Goal: Task Accomplishment & Management: Manage account settings

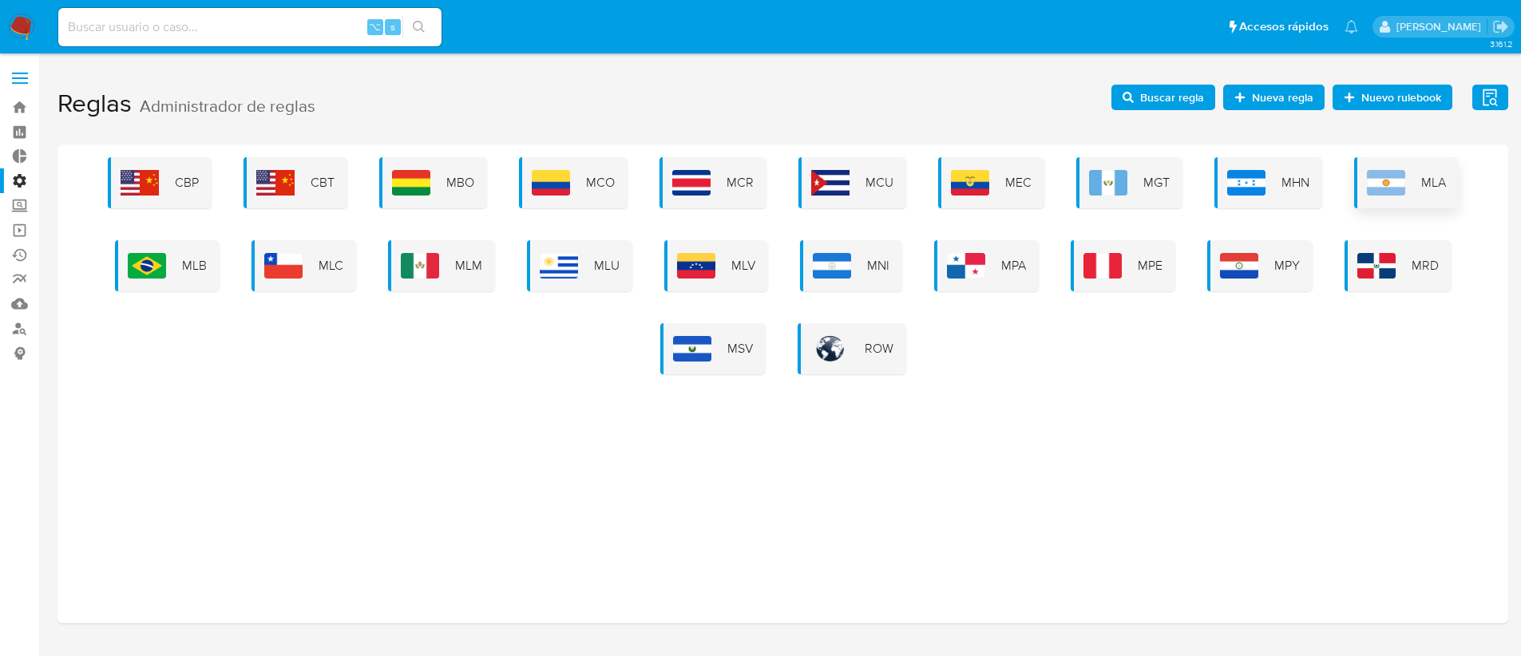
click at [1398, 183] on img at bounding box center [1386, 183] width 38 height 26
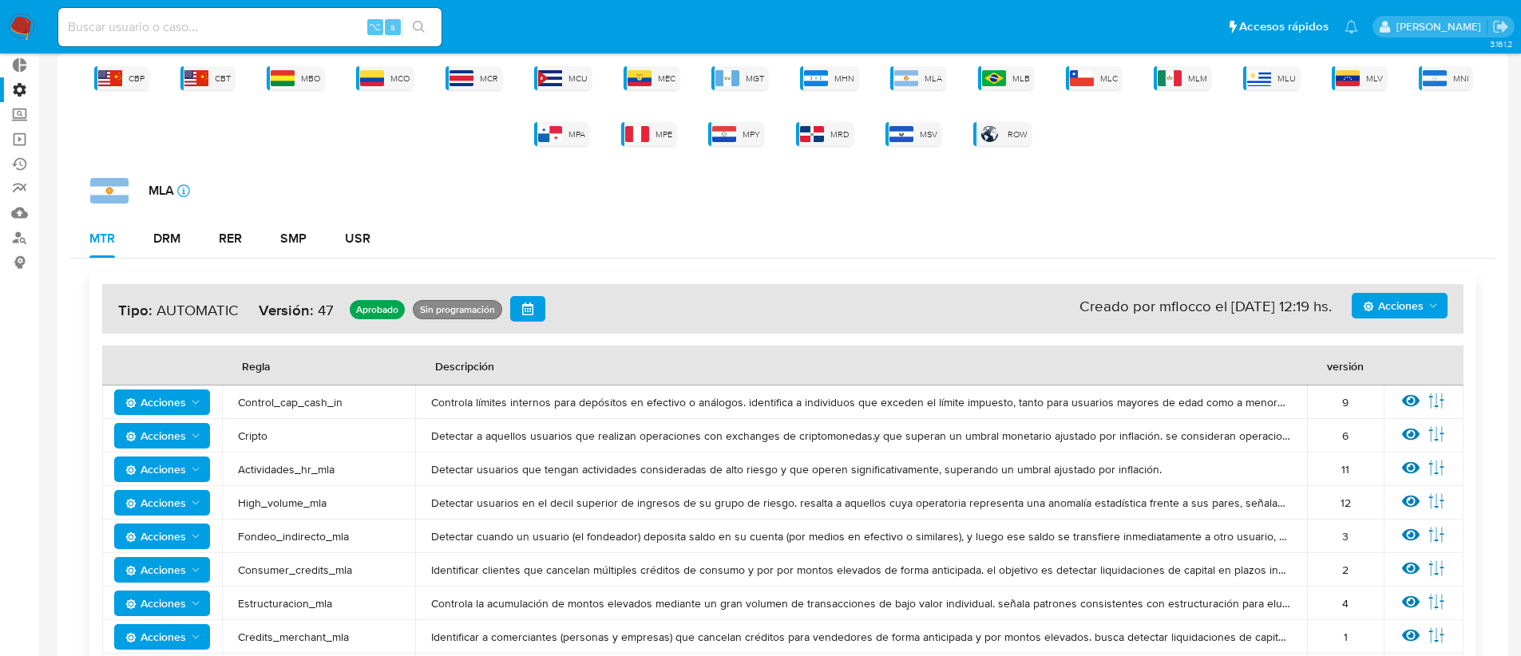
scroll to position [75, 0]
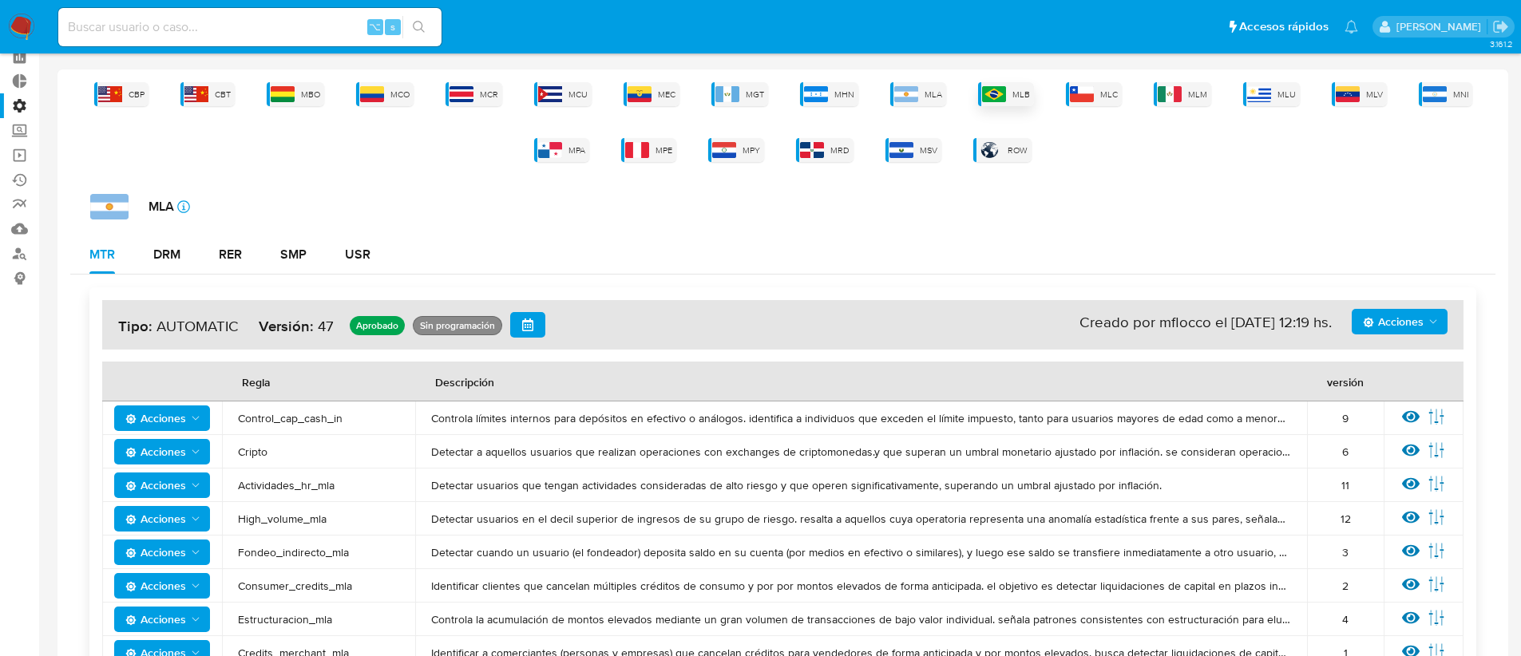
click at [1012, 91] on div "MLB" at bounding box center [1006, 94] width 56 height 24
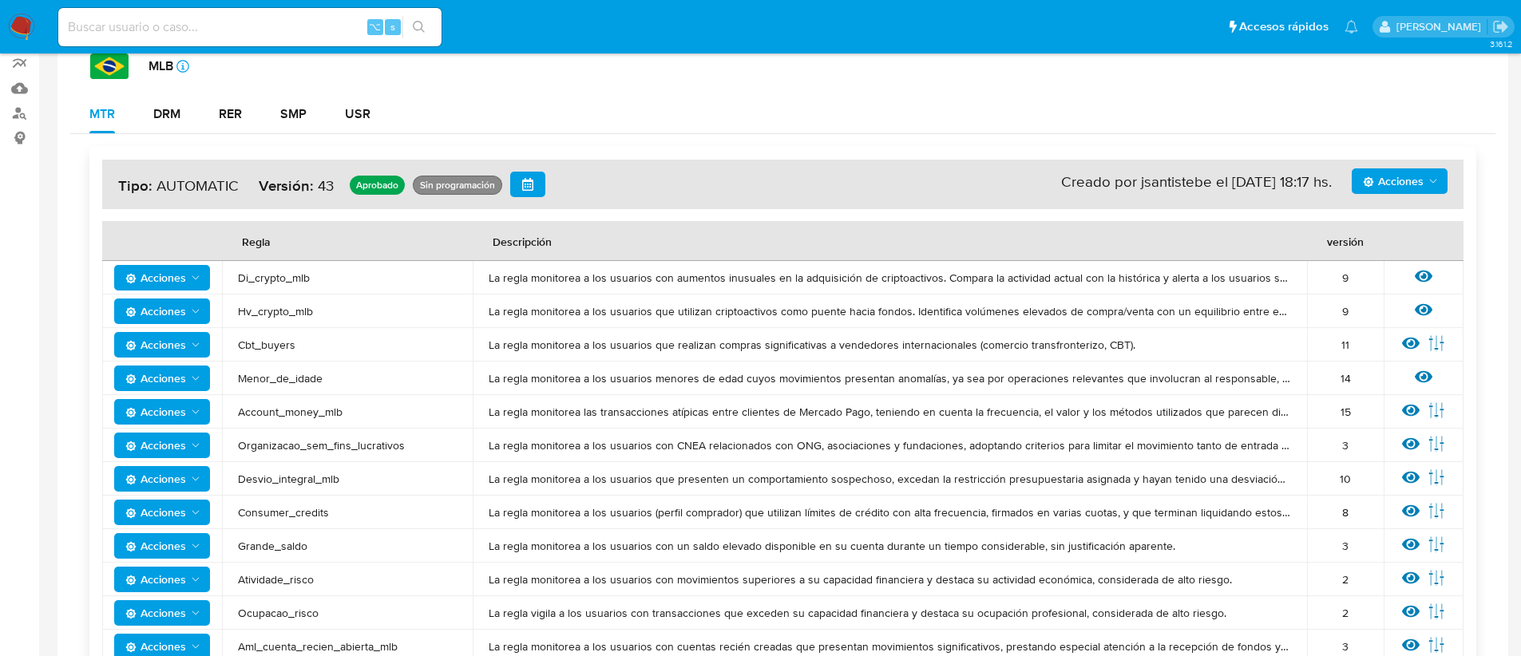
scroll to position [0, 0]
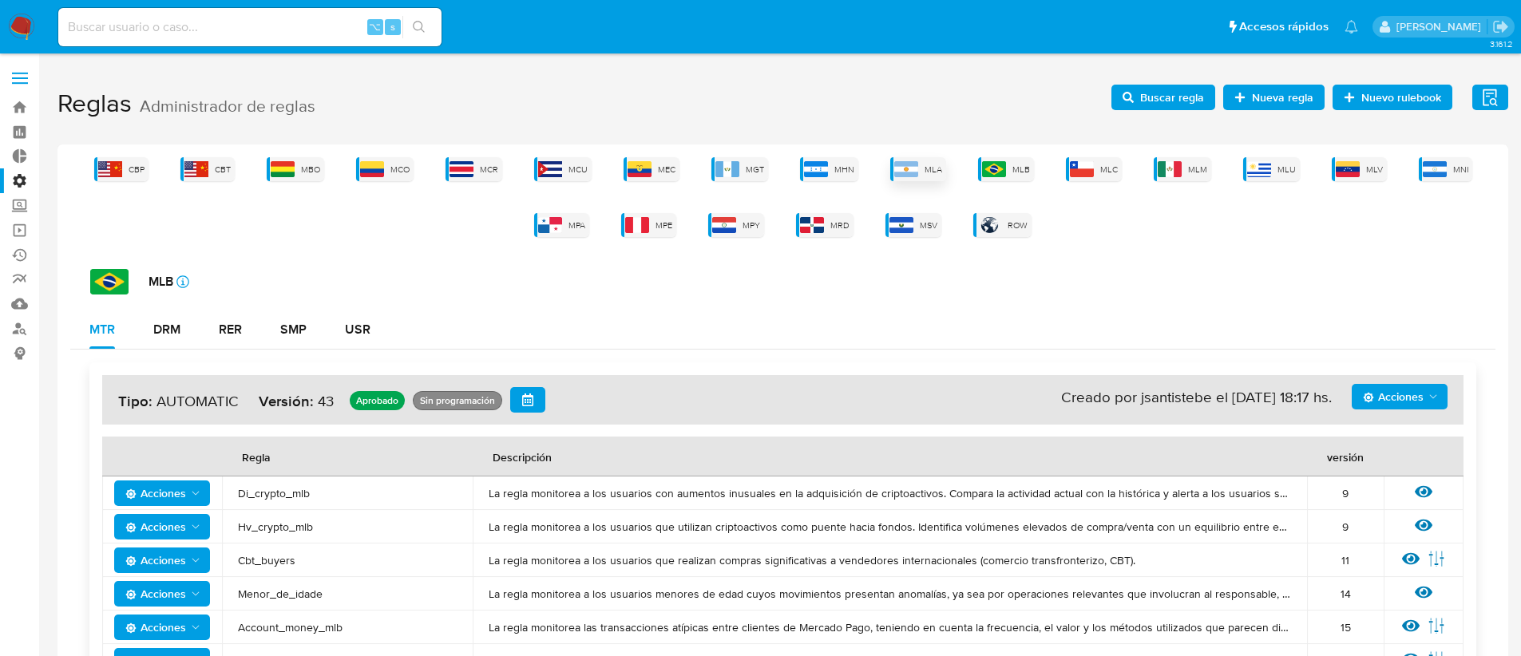
click at [913, 170] on img at bounding box center [906, 169] width 24 height 16
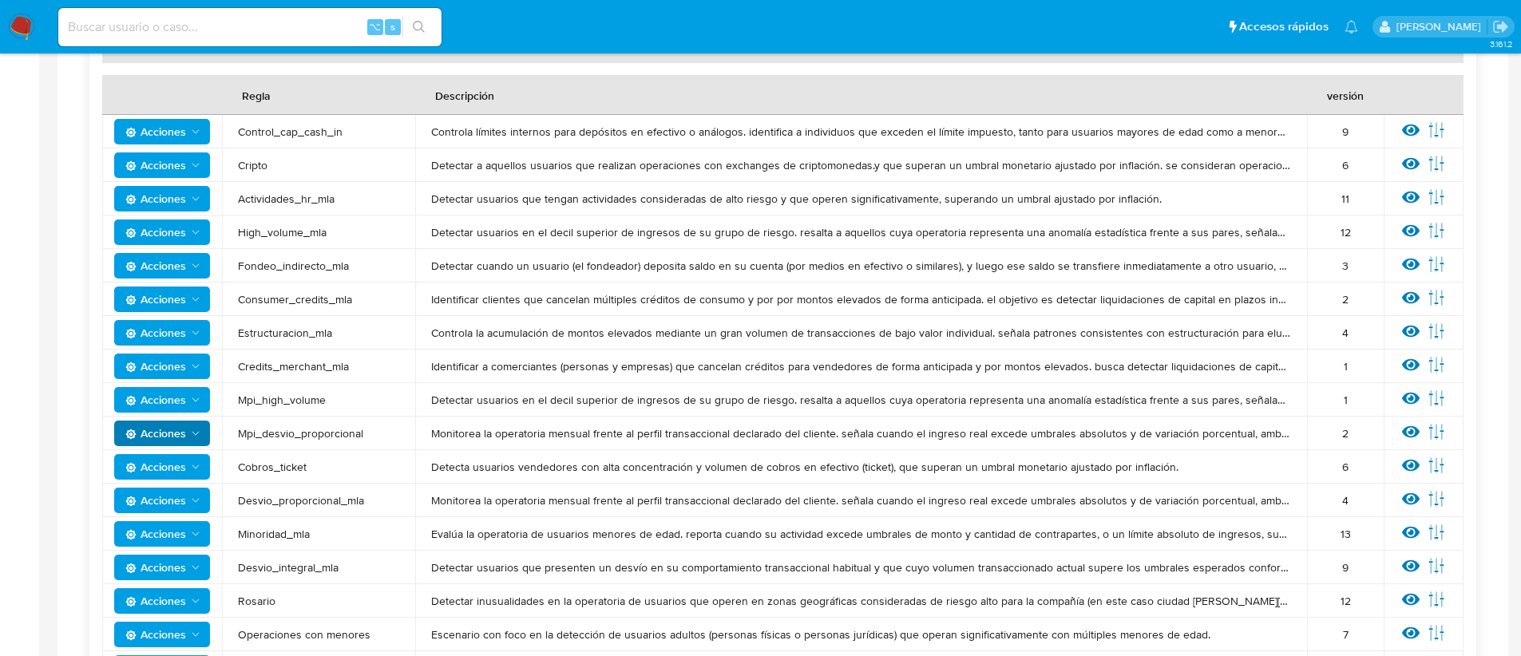
scroll to position [361, 0]
click at [191, 240] on span "Acciones" at bounding box center [163, 233] width 77 height 22
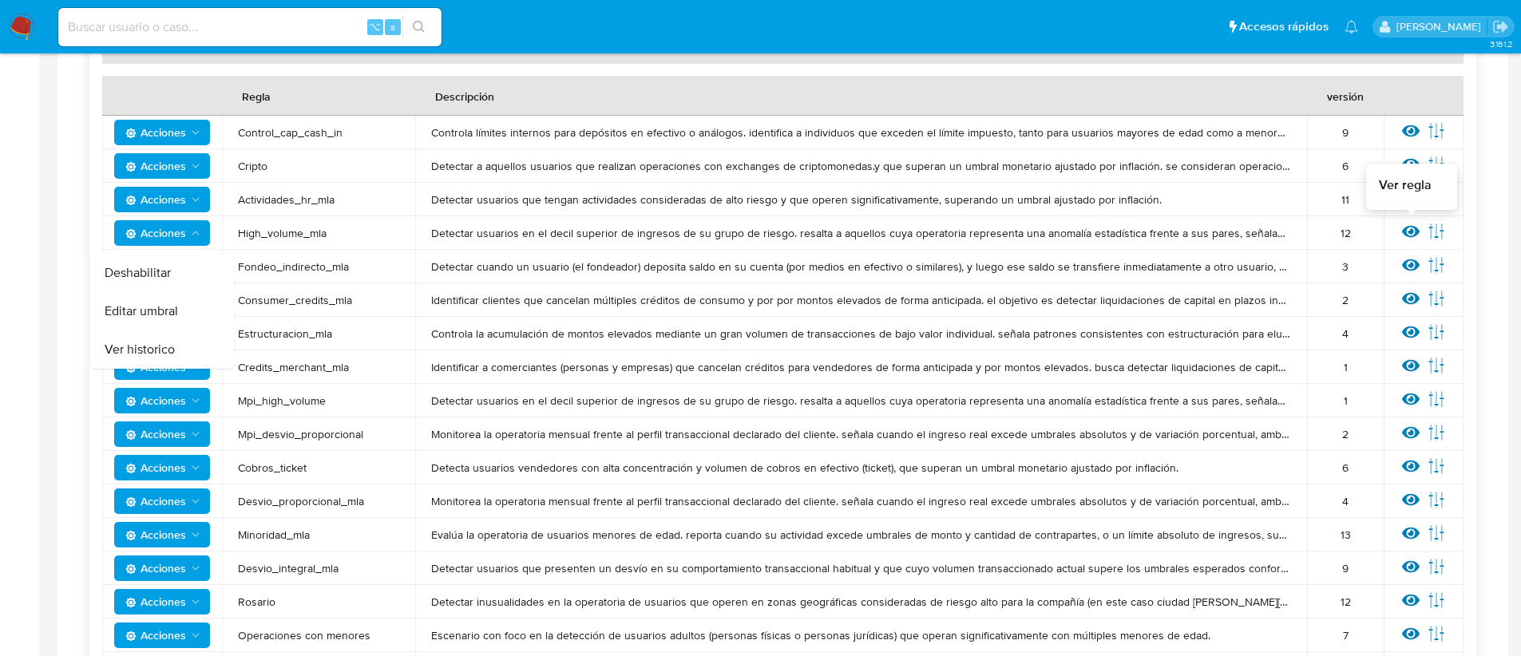
click at [1408, 228] on icon at bounding box center [1411, 232] width 18 height 18
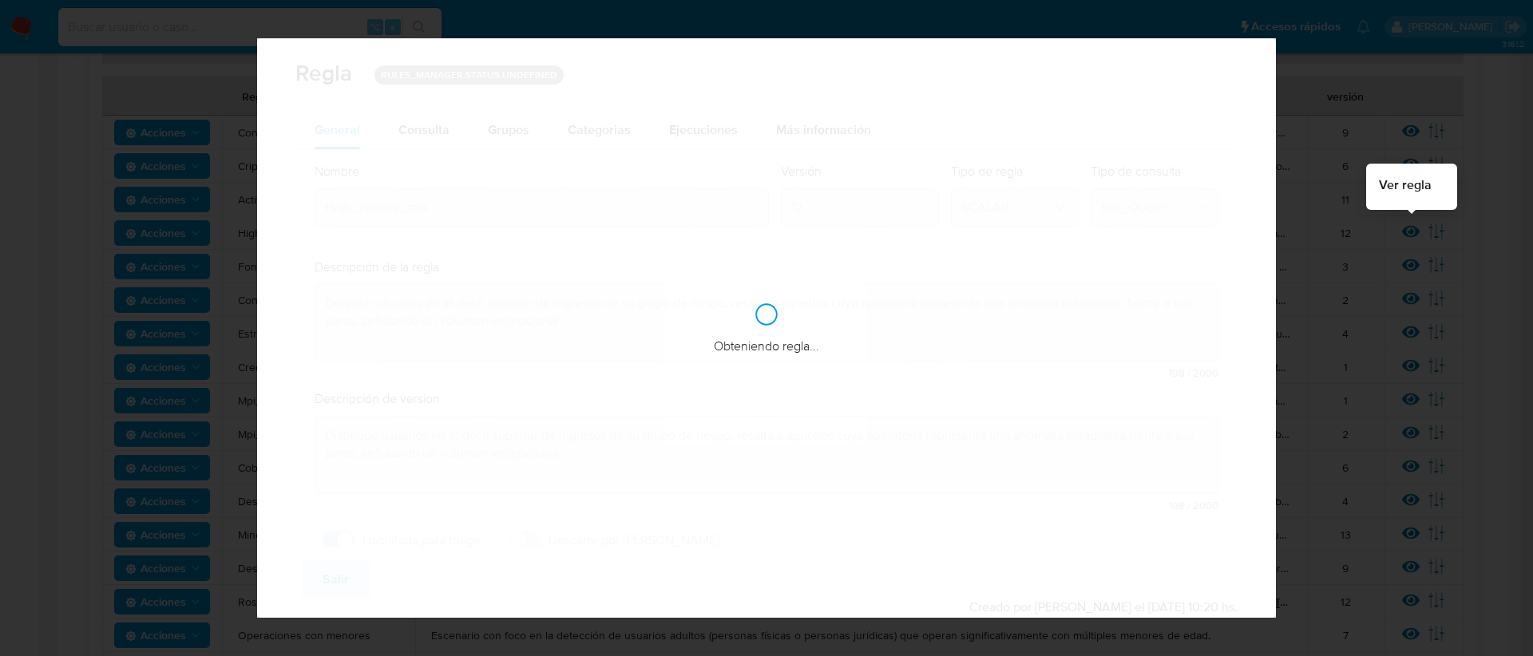
checkbox input "true"
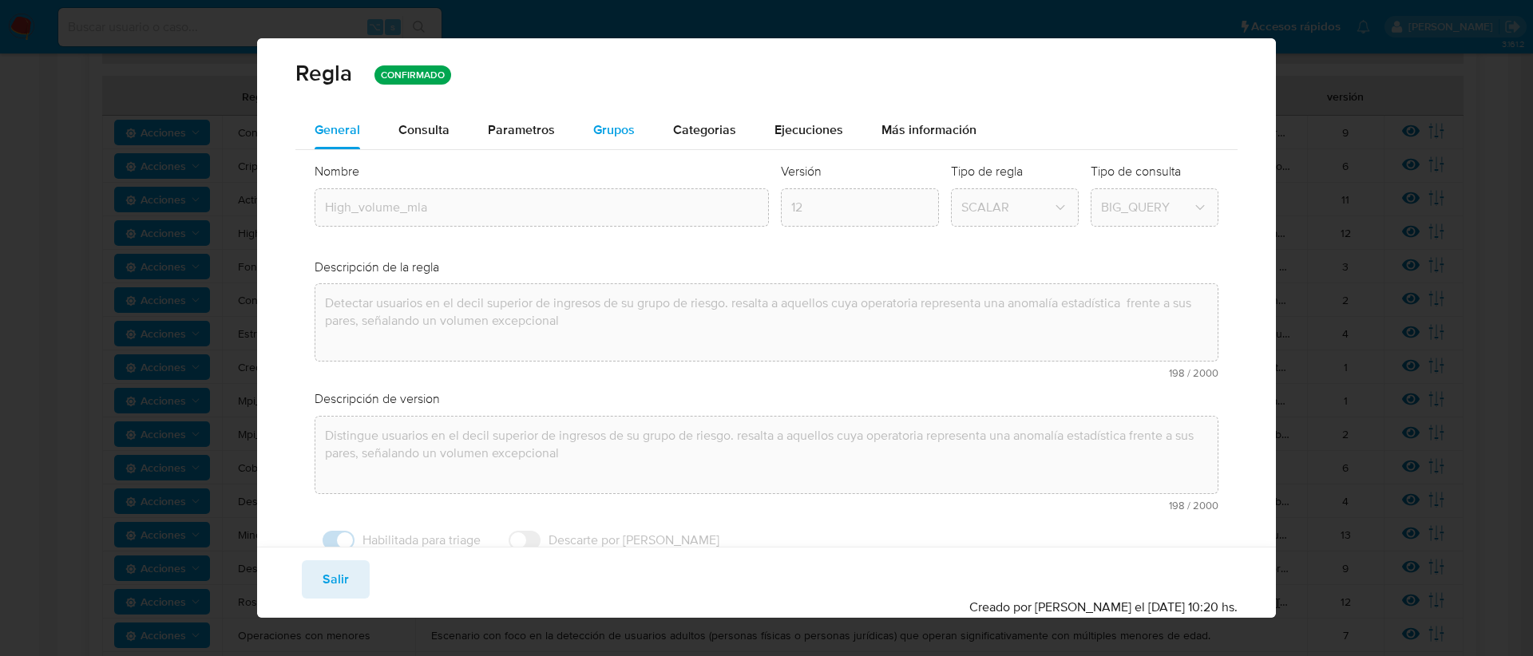
click at [609, 127] on span "Grupos" at bounding box center [614, 130] width 42 height 18
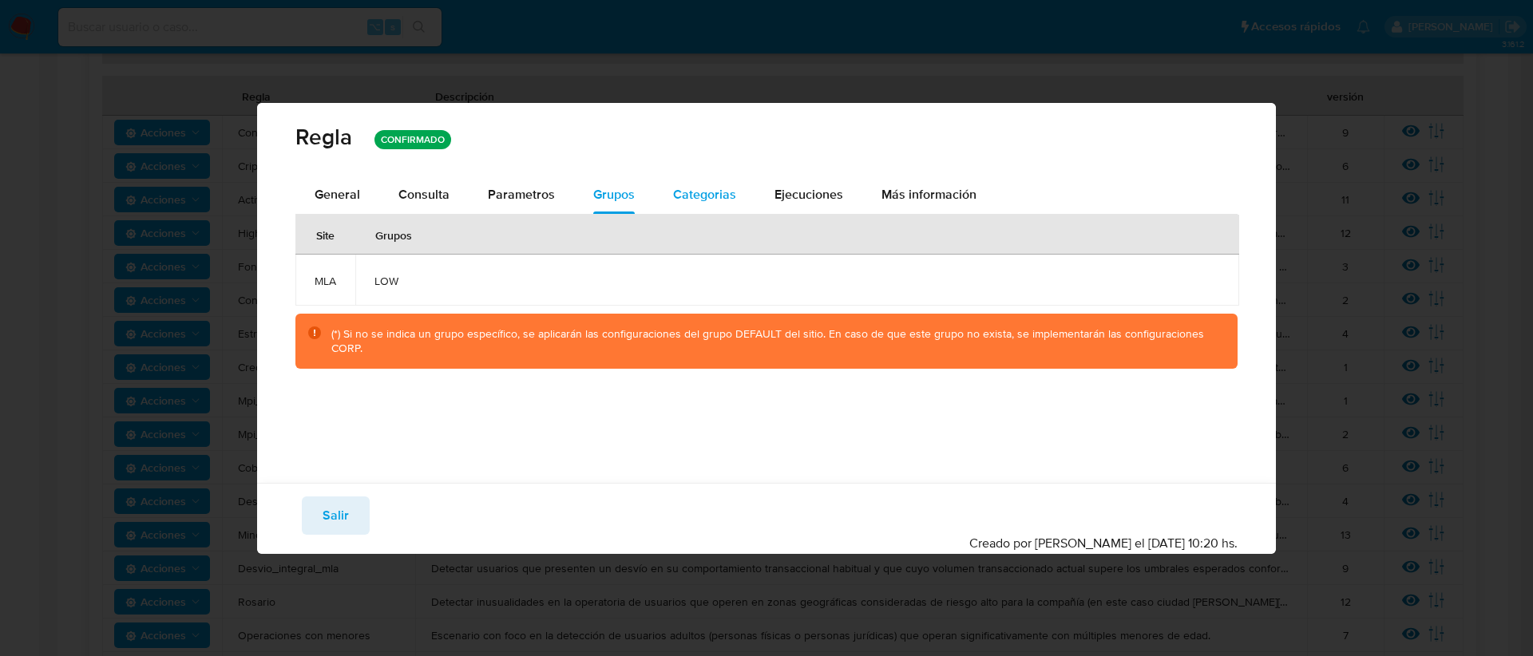
click at [681, 203] on span "Categorias" at bounding box center [704, 194] width 63 height 18
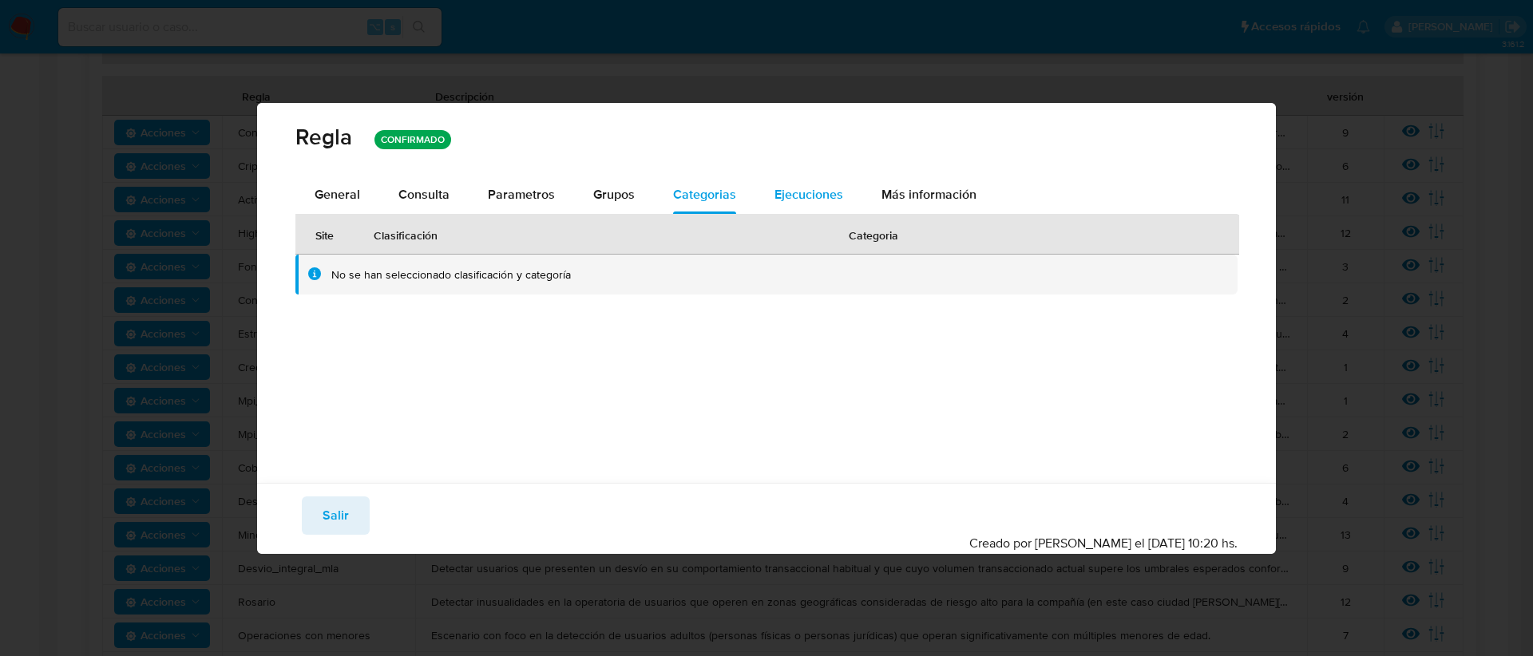
click at [790, 193] on span "Ejecuciones" at bounding box center [808, 194] width 69 height 18
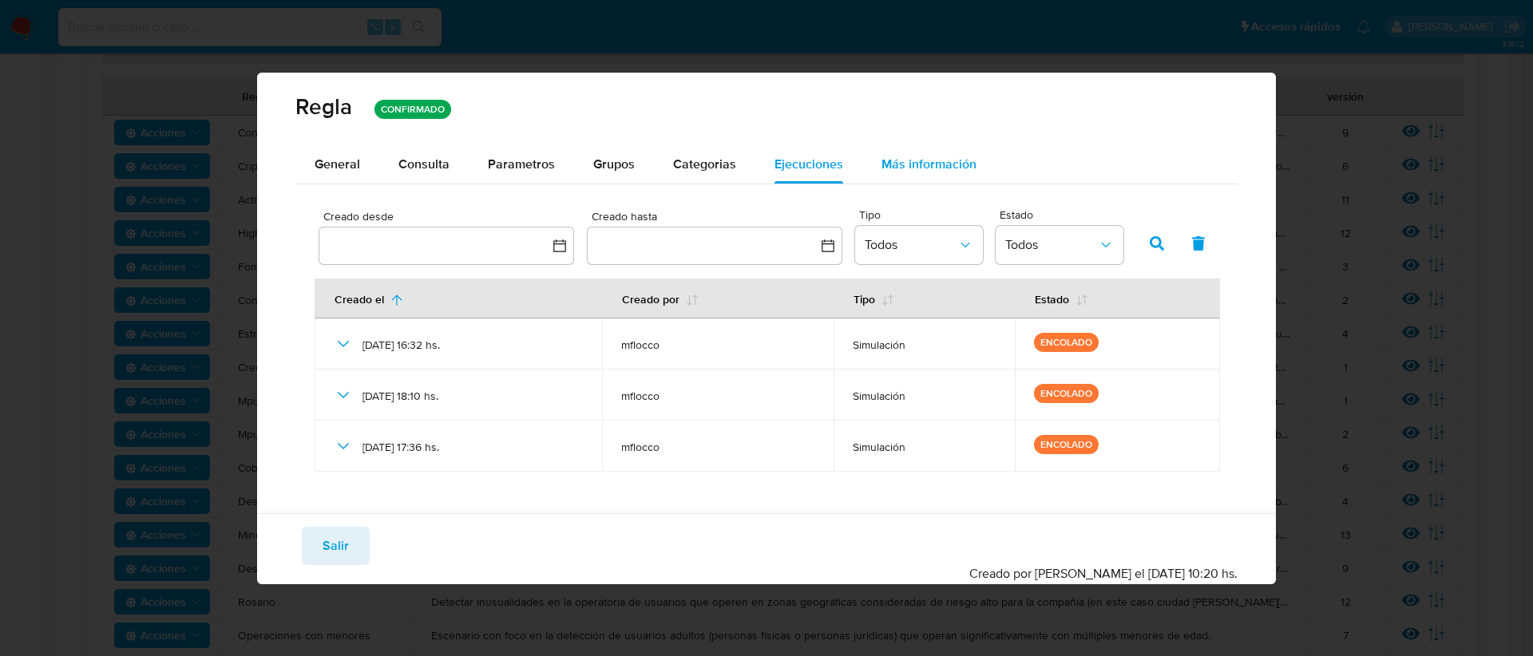
click at [939, 169] on span "Más información" at bounding box center [928, 164] width 95 height 18
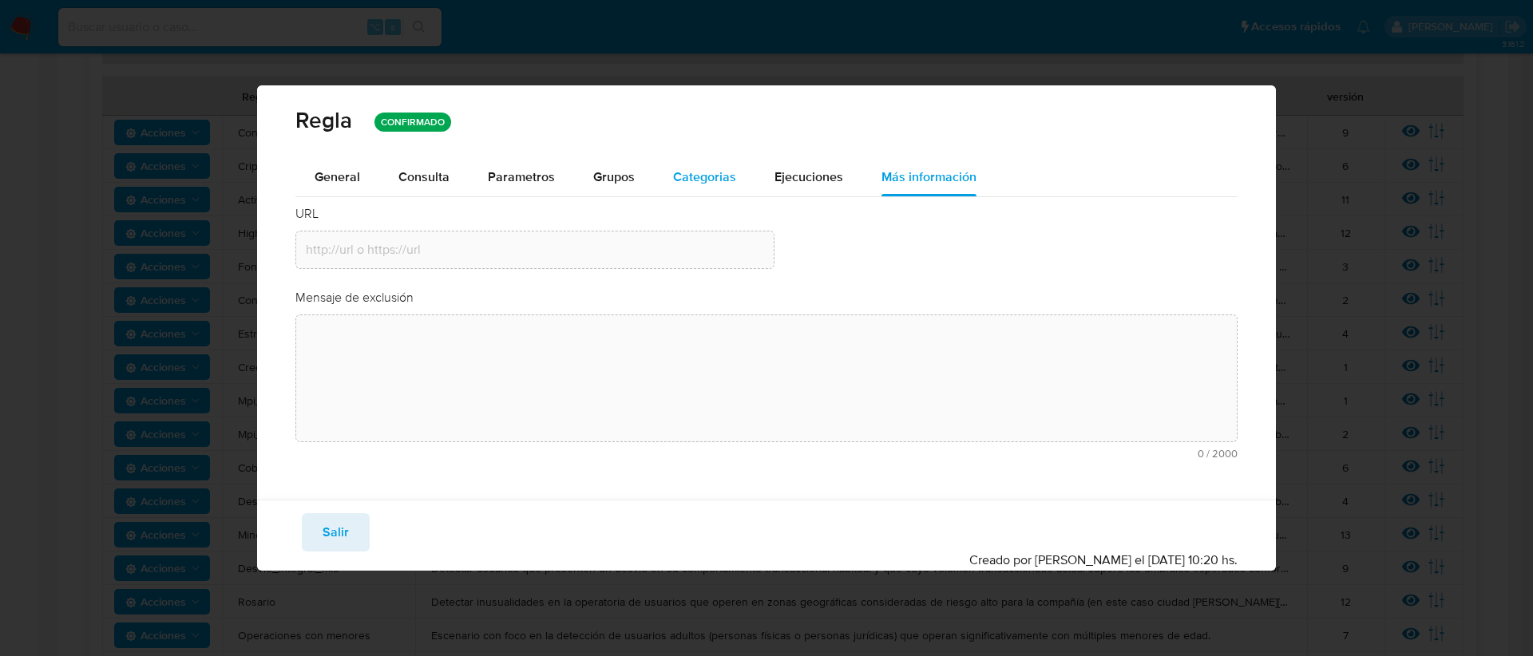
click at [709, 180] on span "Categorias" at bounding box center [704, 177] width 63 height 18
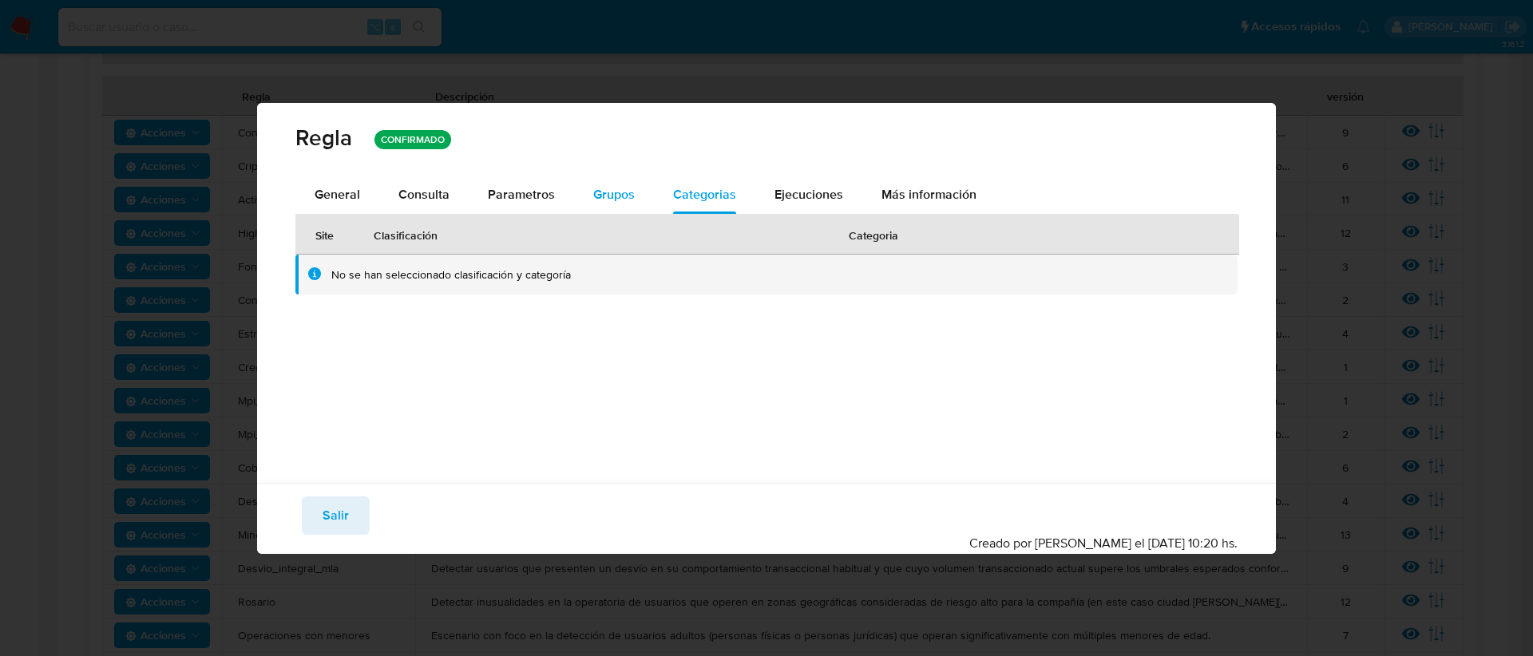
click at [617, 201] on span "Grupos" at bounding box center [614, 194] width 42 height 18
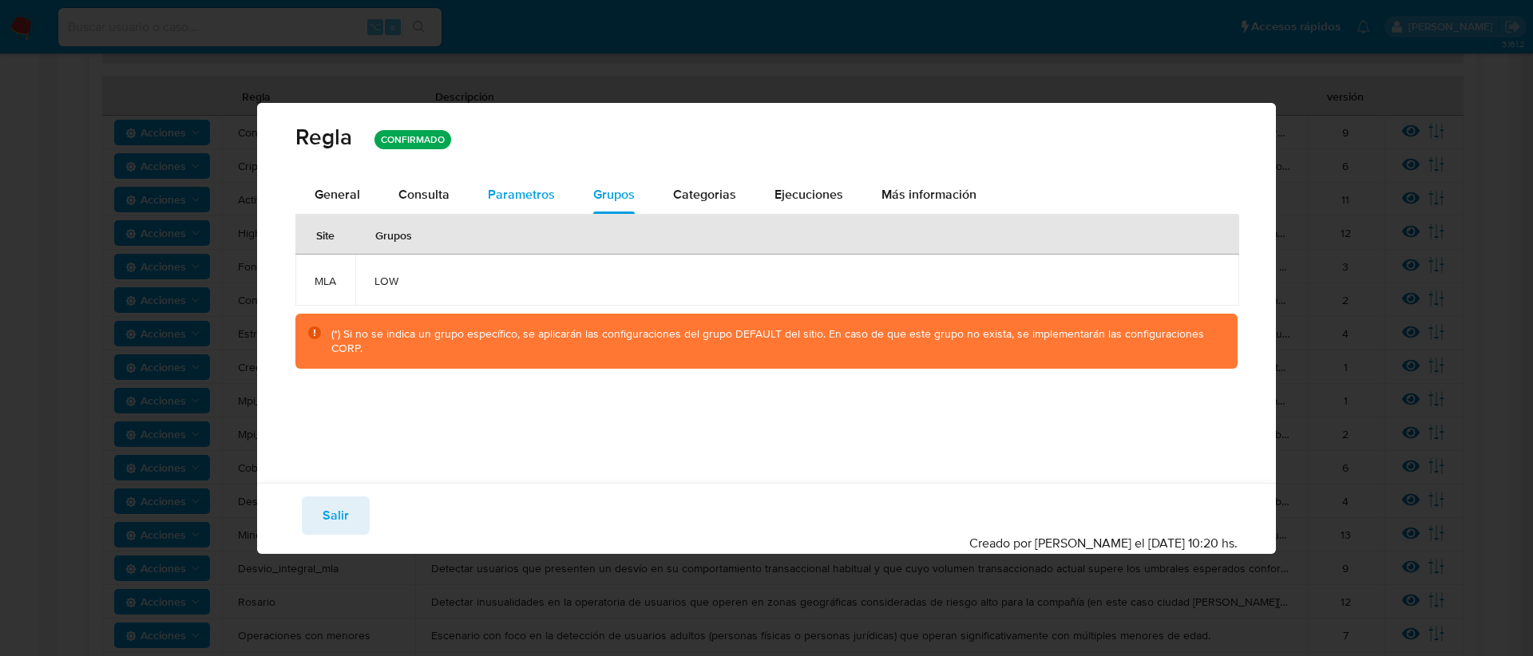
click at [531, 201] on span "Parametros" at bounding box center [521, 194] width 67 height 18
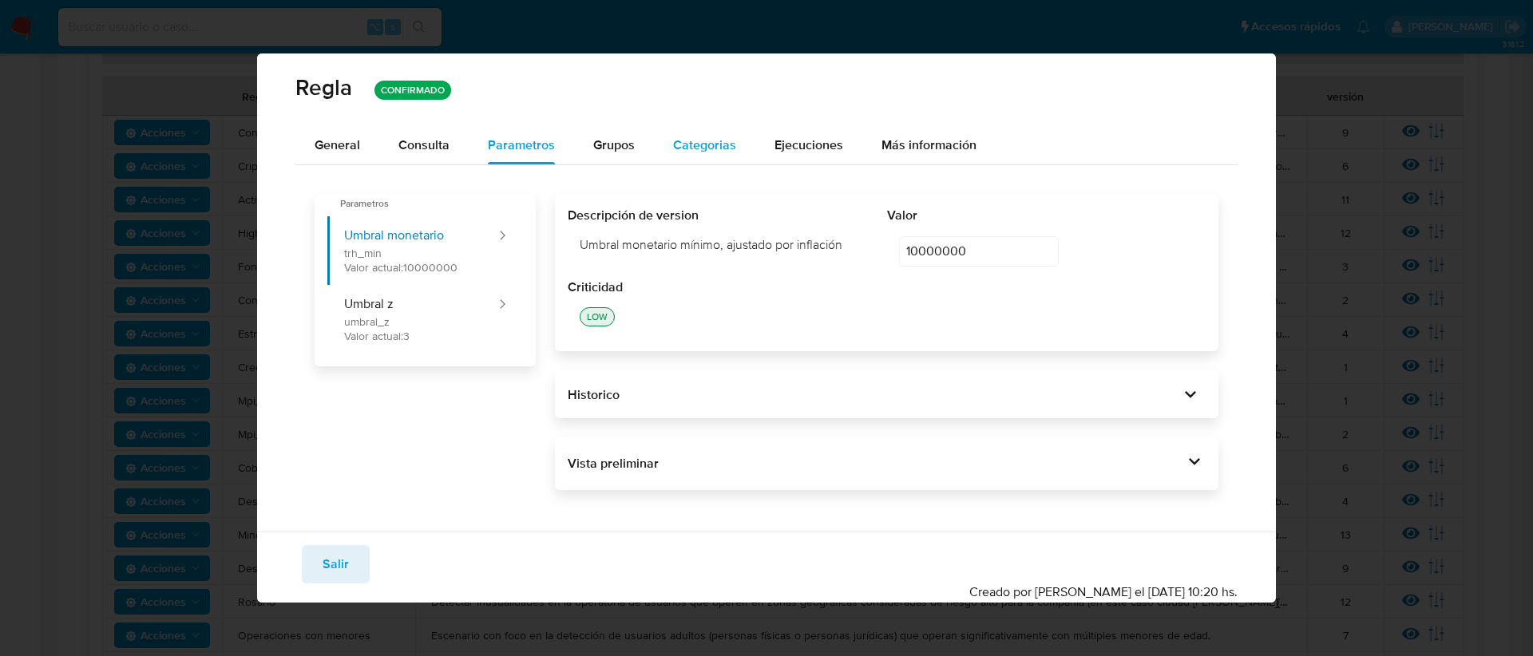
click at [673, 144] on span "Categorias" at bounding box center [704, 145] width 63 height 18
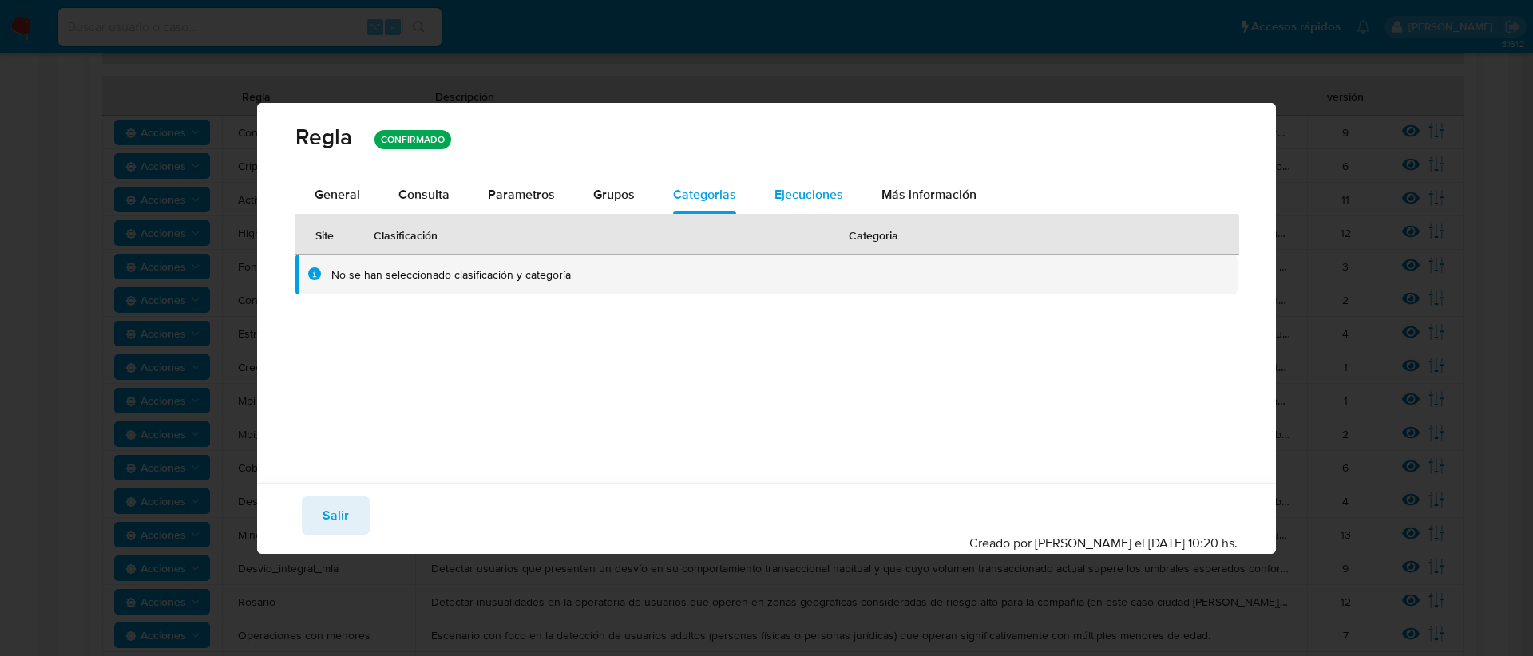
click at [842, 195] on button "Ejecuciones" at bounding box center [808, 195] width 107 height 38
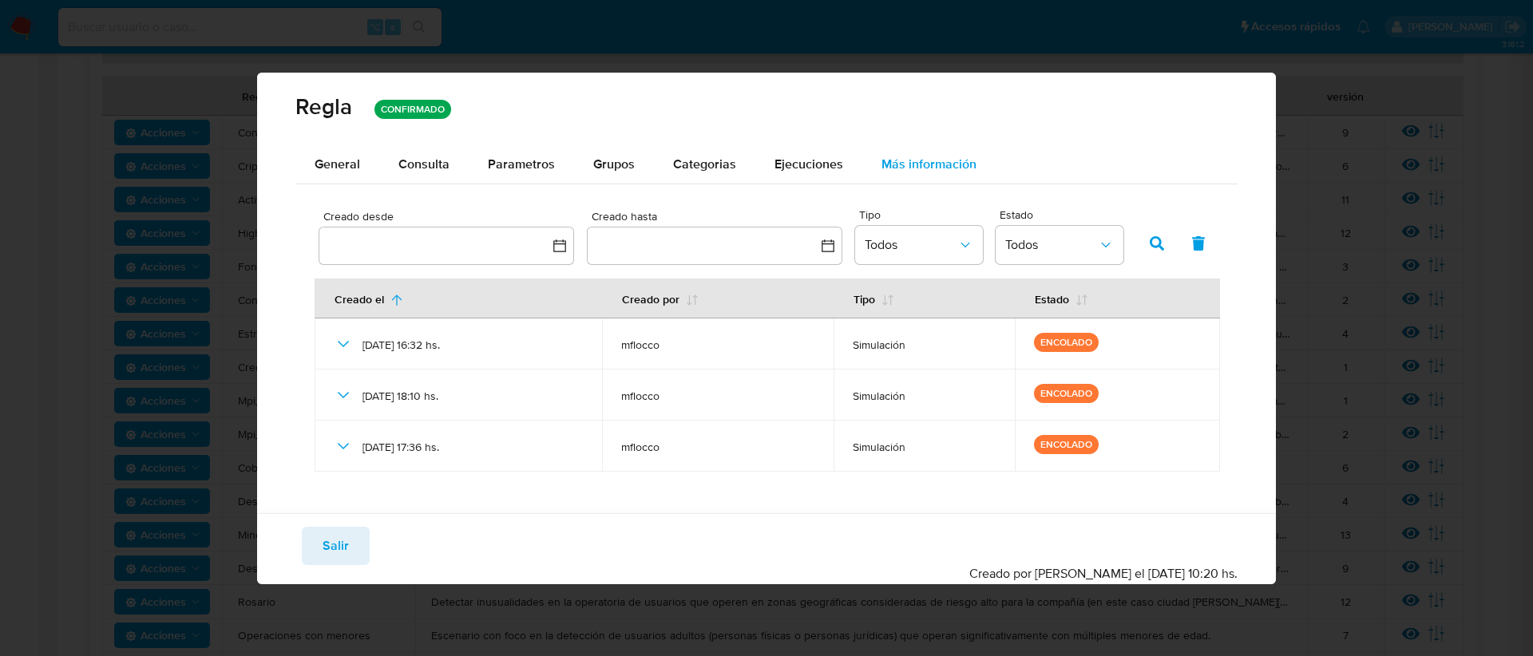
click at [917, 157] on span "Más información" at bounding box center [928, 164] width 95 height 18
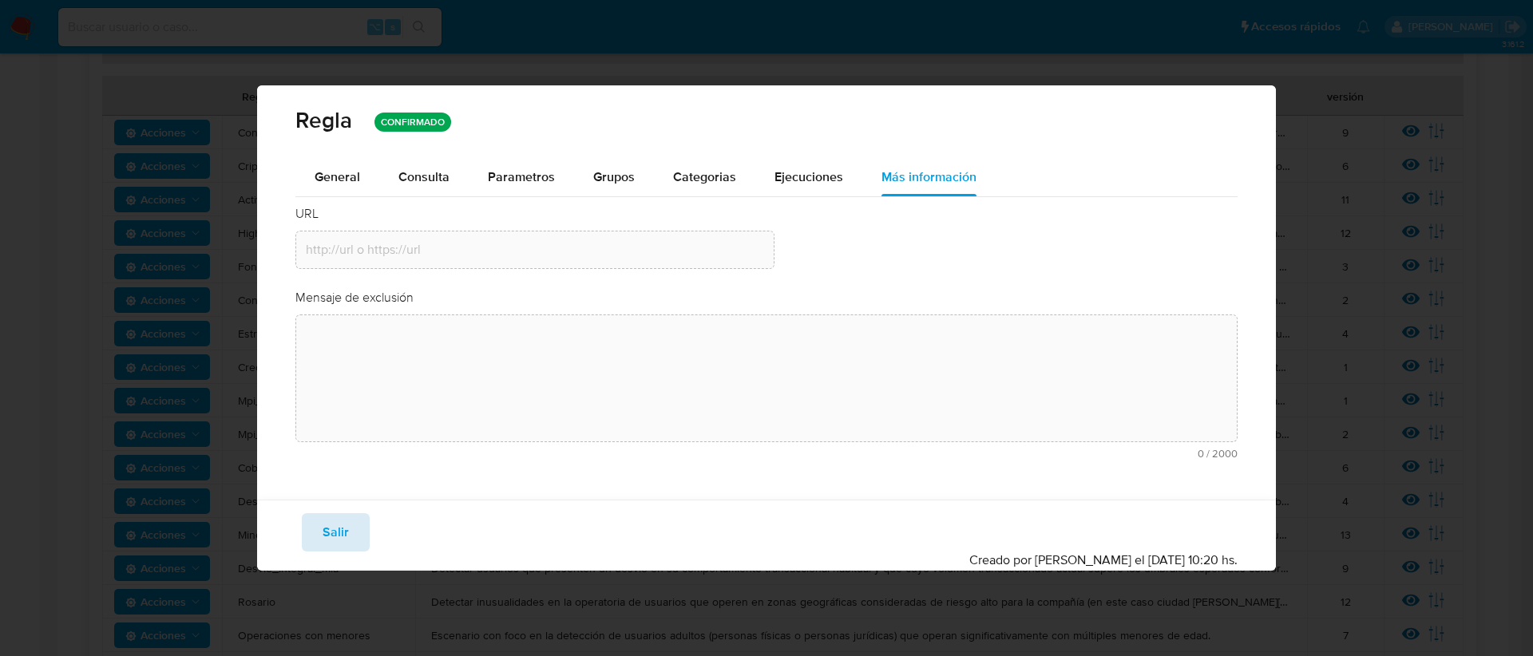
click at [329, 531] on span "Salir" at bounding box center [336, 532] width 26 height 35
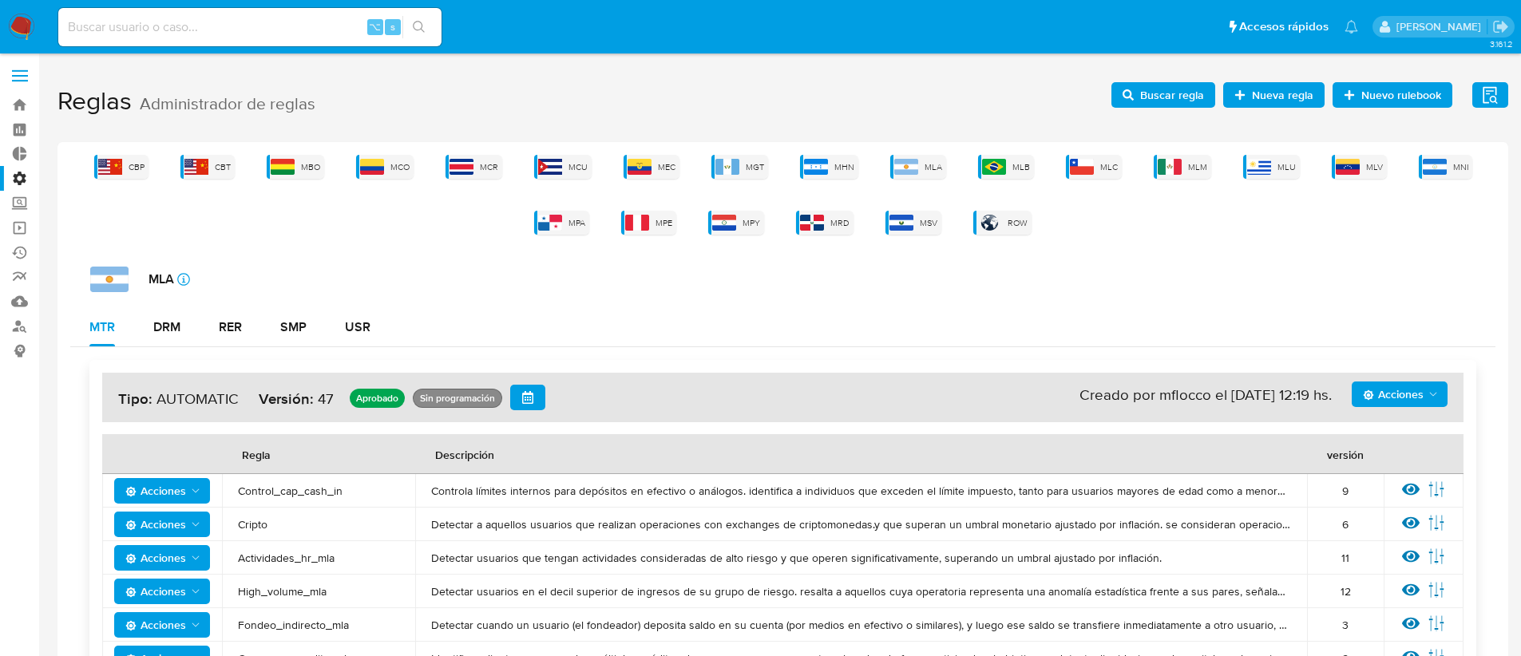
scroll to position [3, 0]
click at [1397, 490] on td "Ver regla Editar parámetros" at bounding box center [1424, 490] width 80 height 34
click at [1407, 489] on icon at bounding box center [1411, 489] width 18 height 18
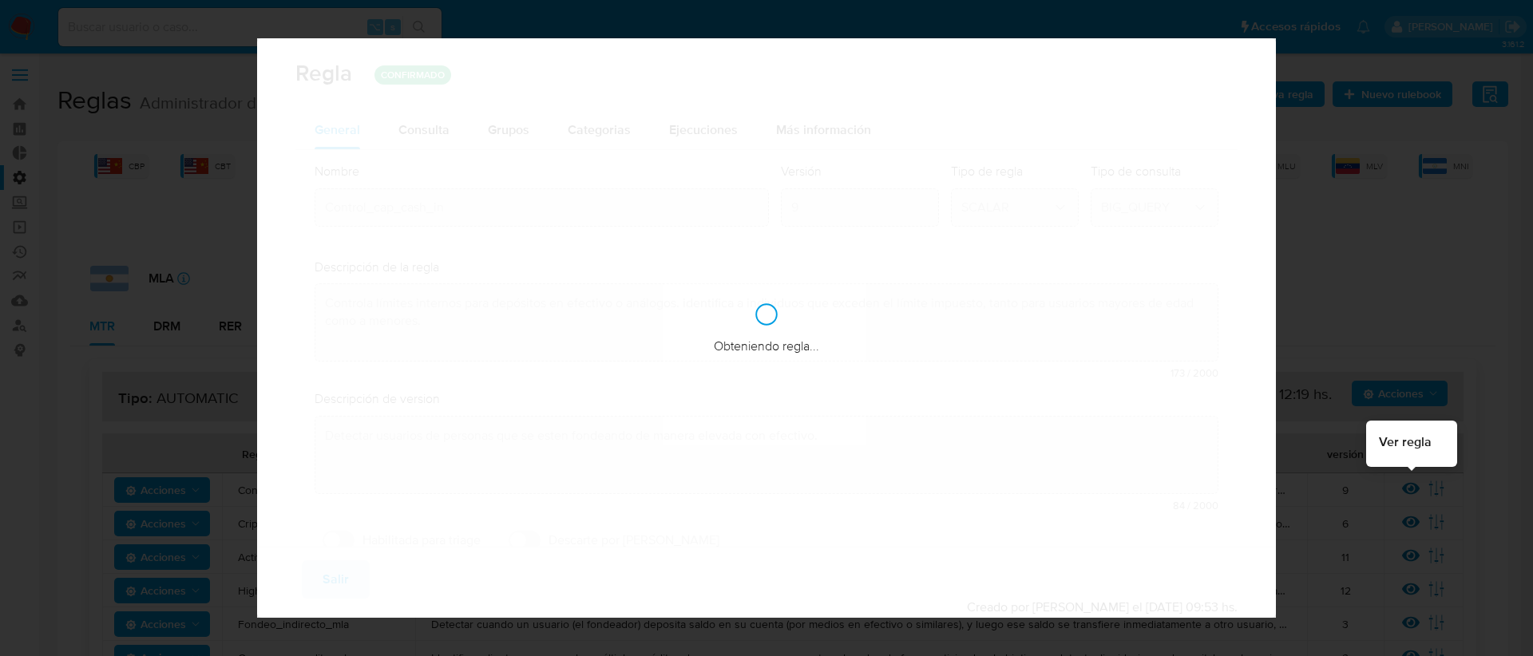
checkbox input "false"
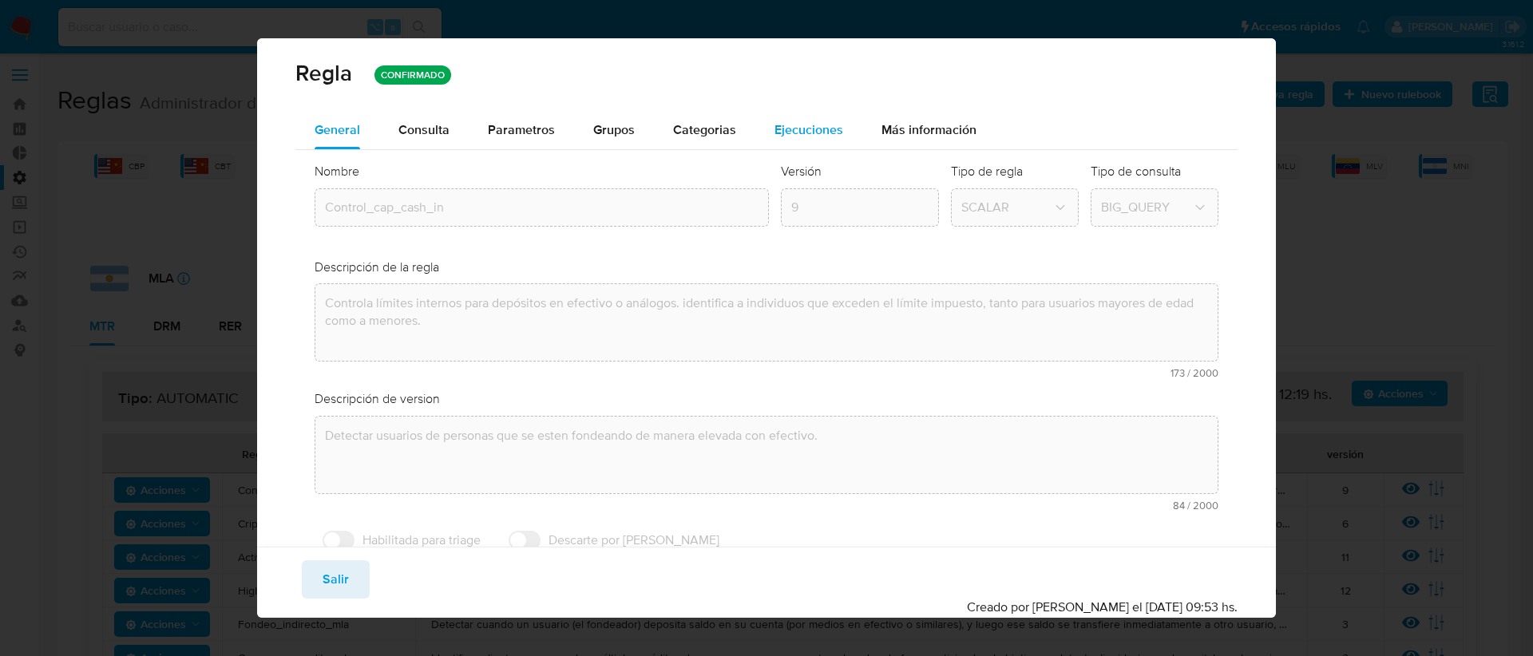
click at [780, 137] on span "Ejecuciones" at bounding box center [808, 130] width 69 height 18
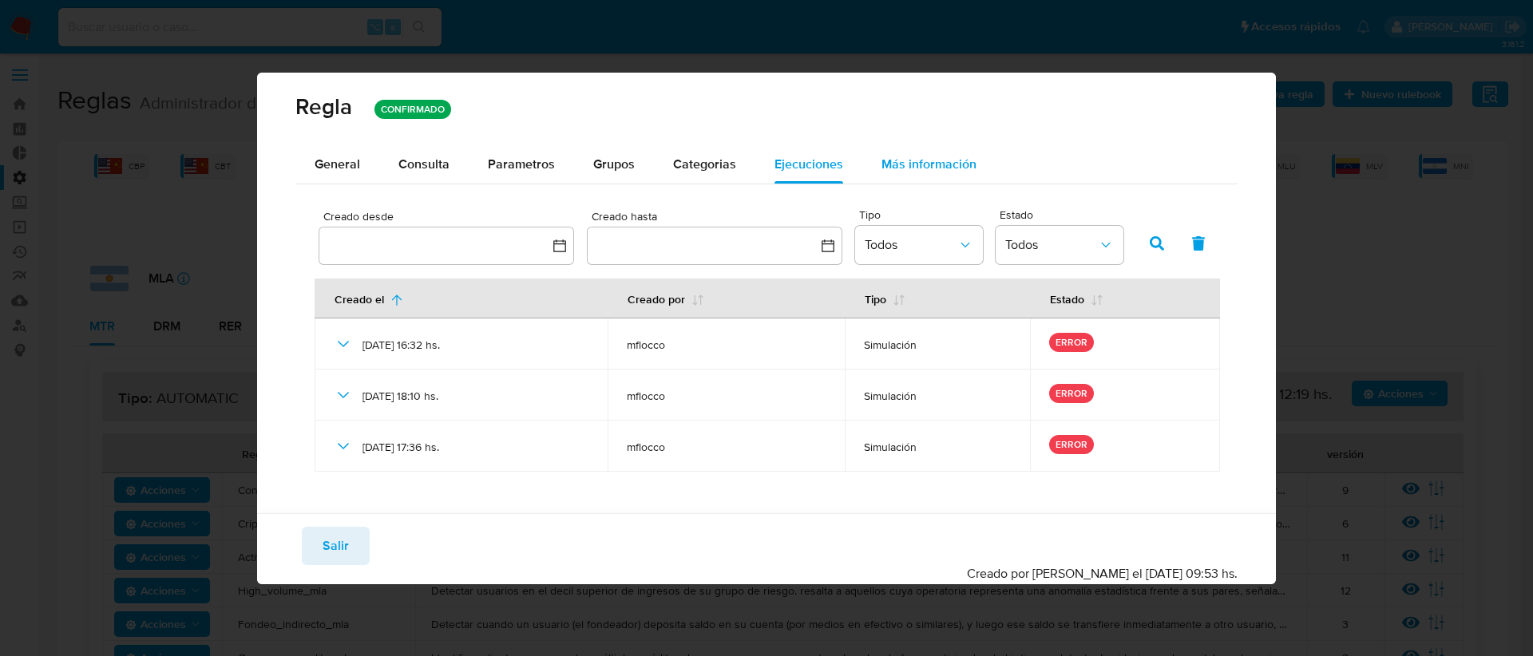
click at [914, 168] on span "Más información" at bounding box center [928, 164] width 95 height 18
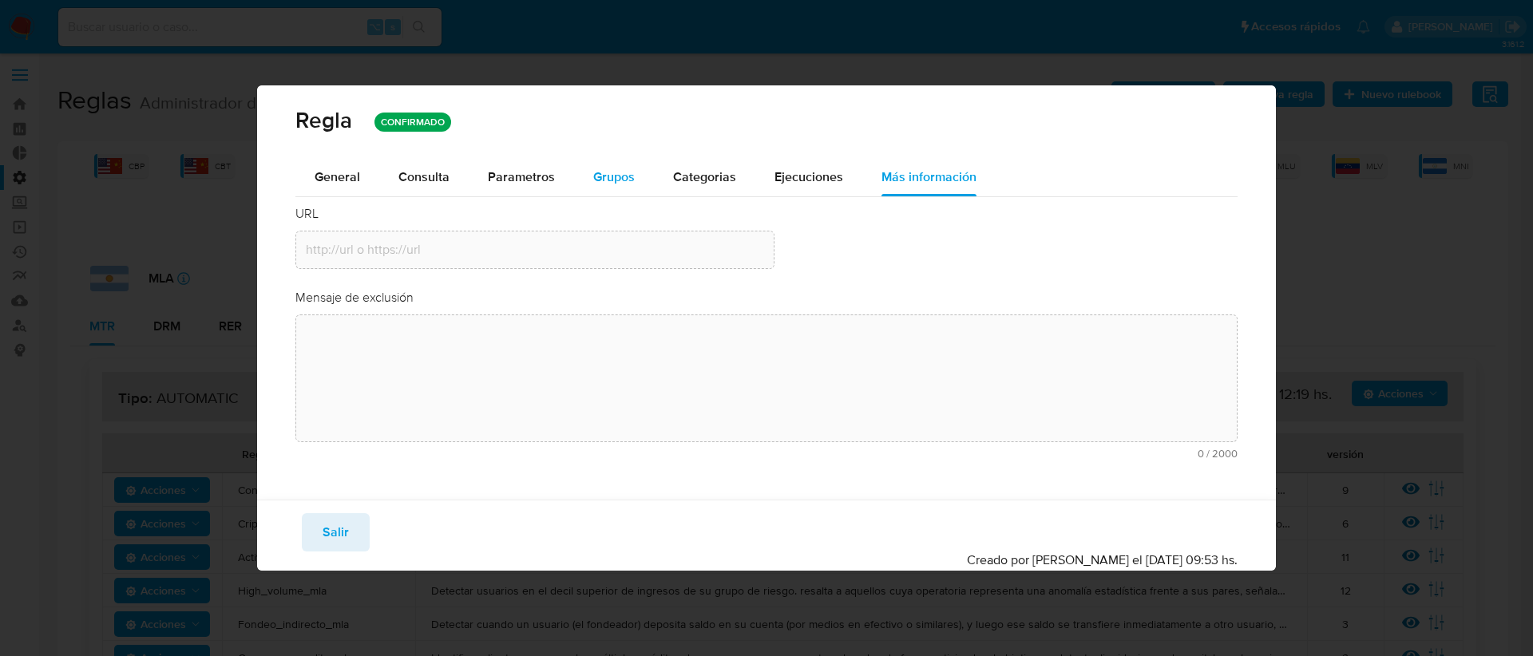
click at [603, 180] on span "Grupos" at bounding box center [614, 177] width 42 height 18
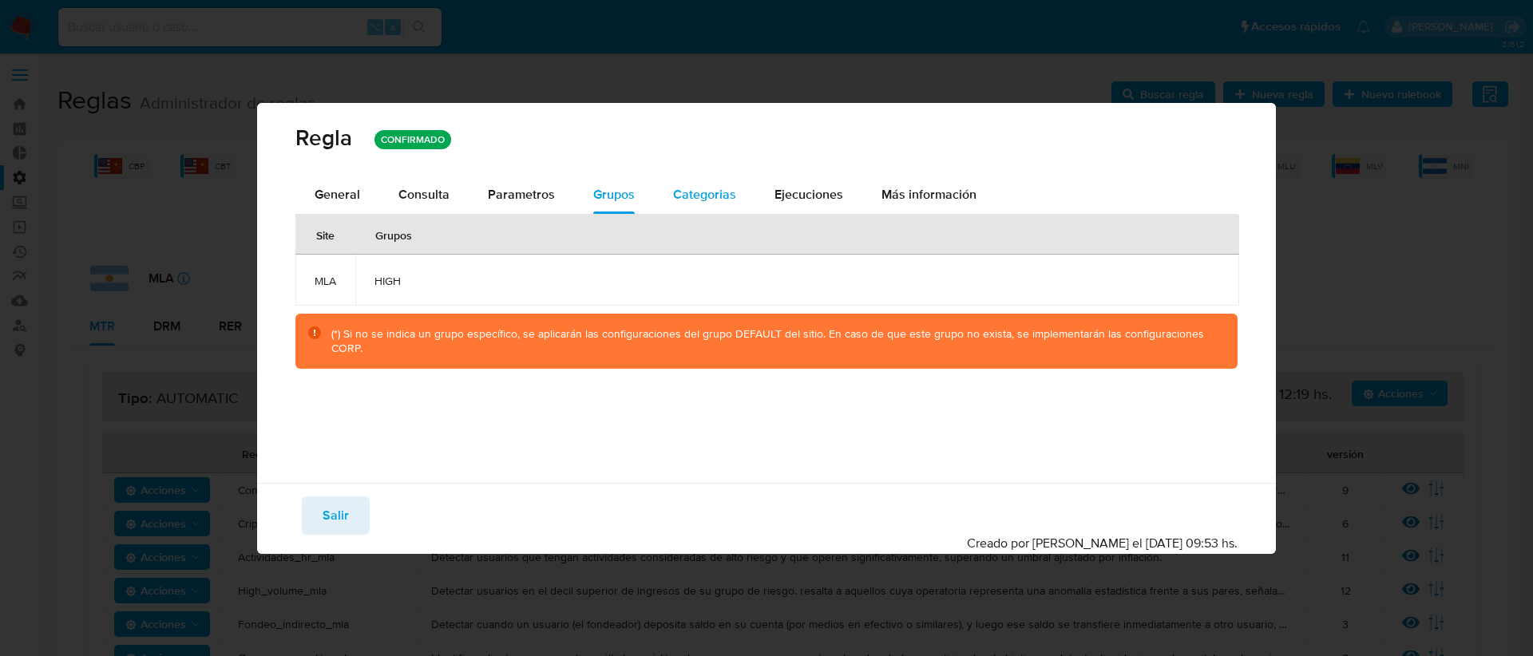
click at [703, 199] on span "Categorias" at bounding box center [704, 194] width 63 height 18
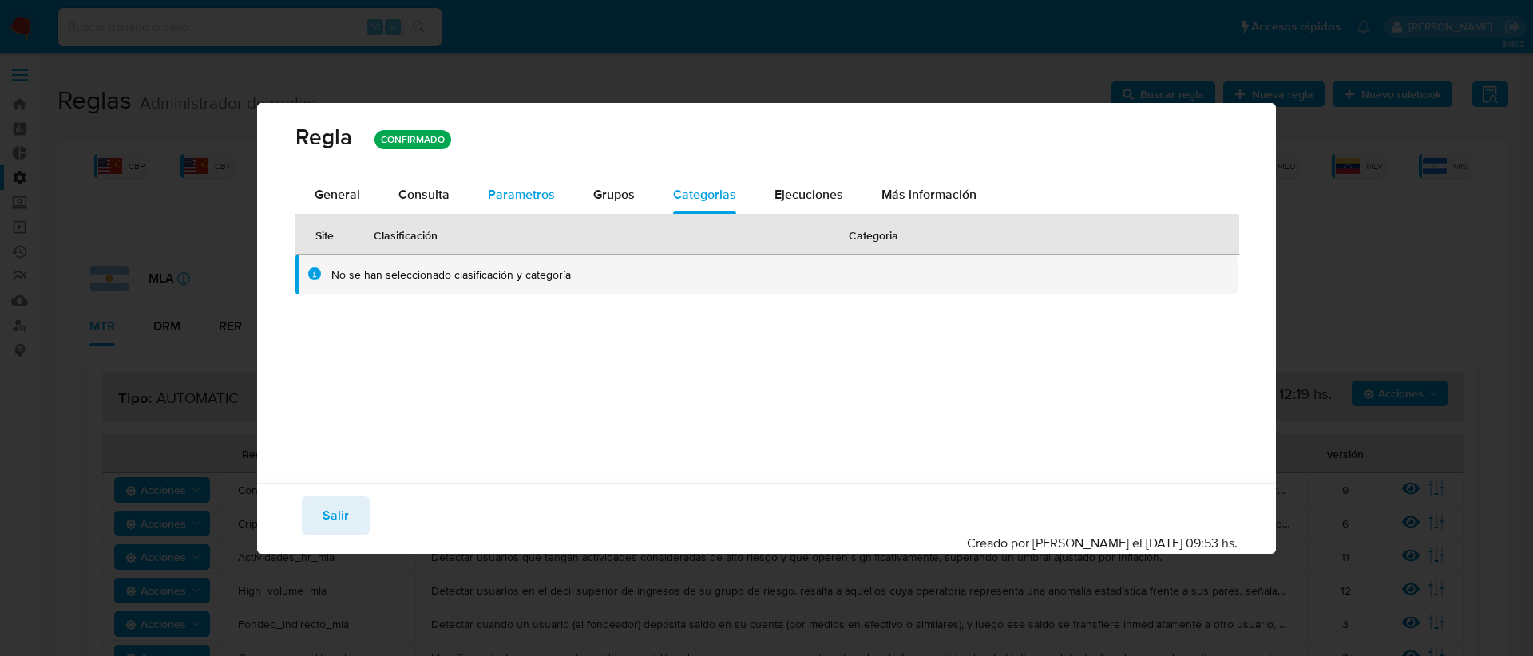
click at [526, 196] on span "Parametros" at bounding box center [521, 194] width 67 height 18
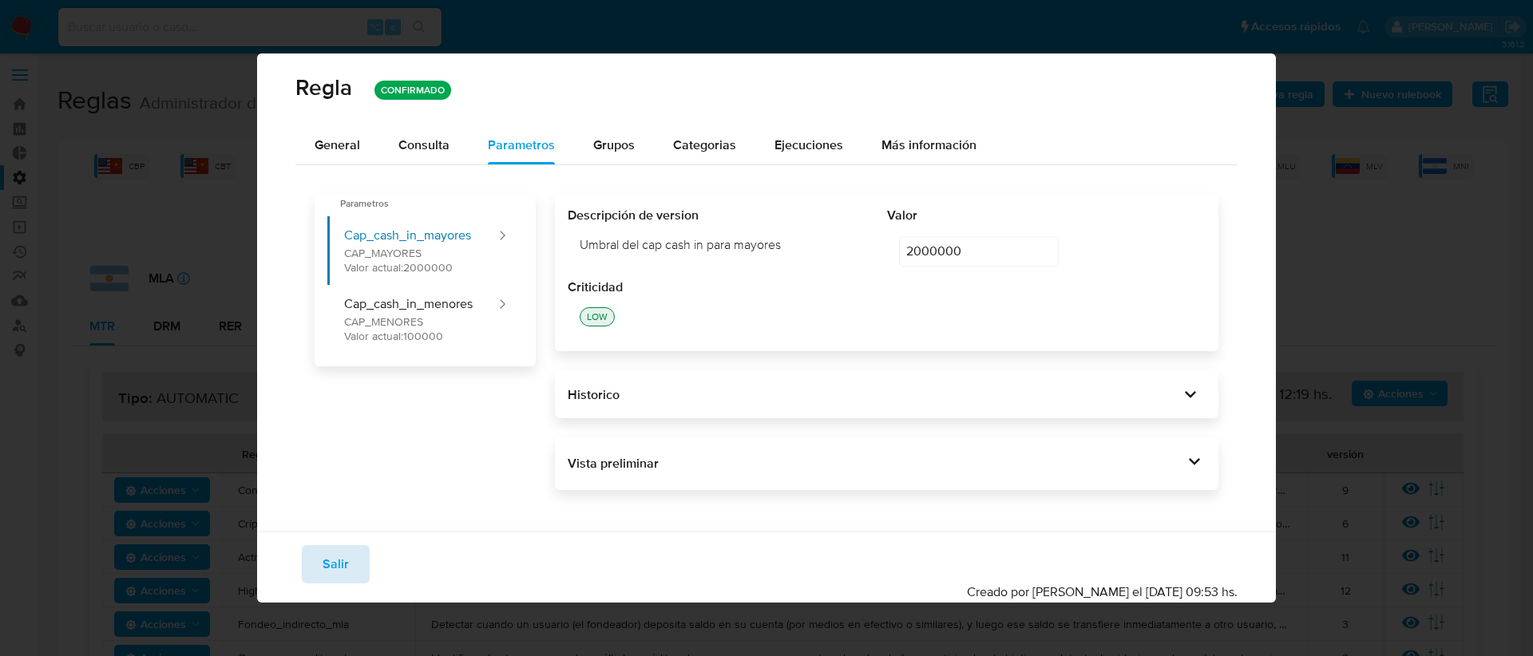
click at [339, 576] on span "Salir" at bounding box center [336, 564] width 26 height 35
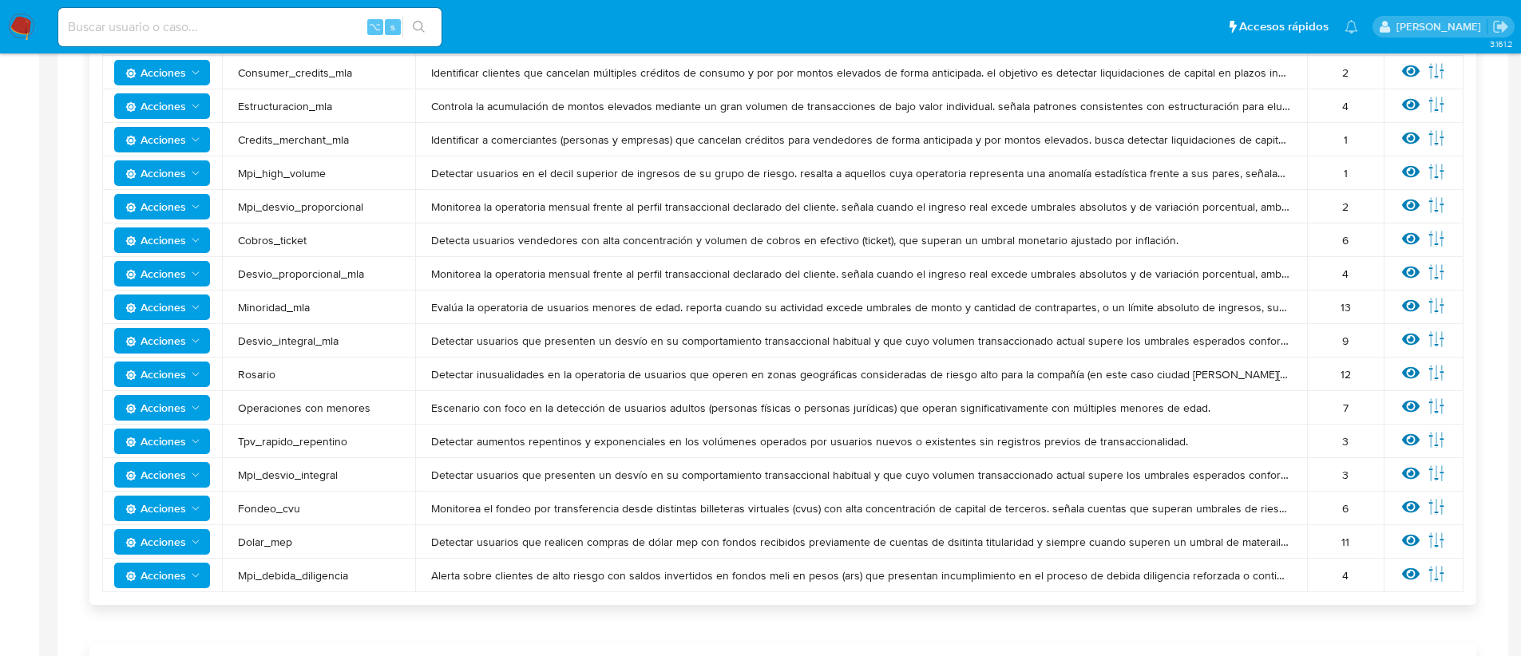
scroll to position [612, 0]
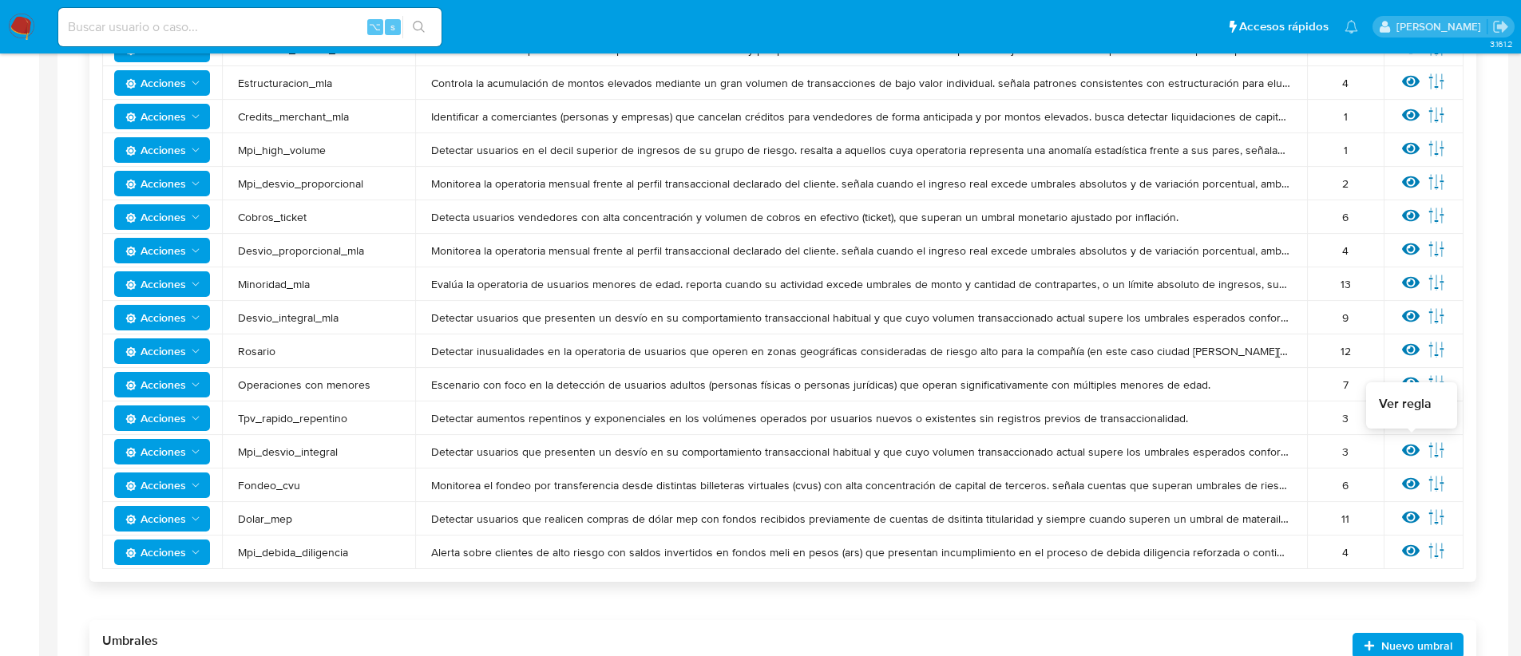
click at [1416, 453] on icon at bounding box center [1411, 451] width 18 height 12
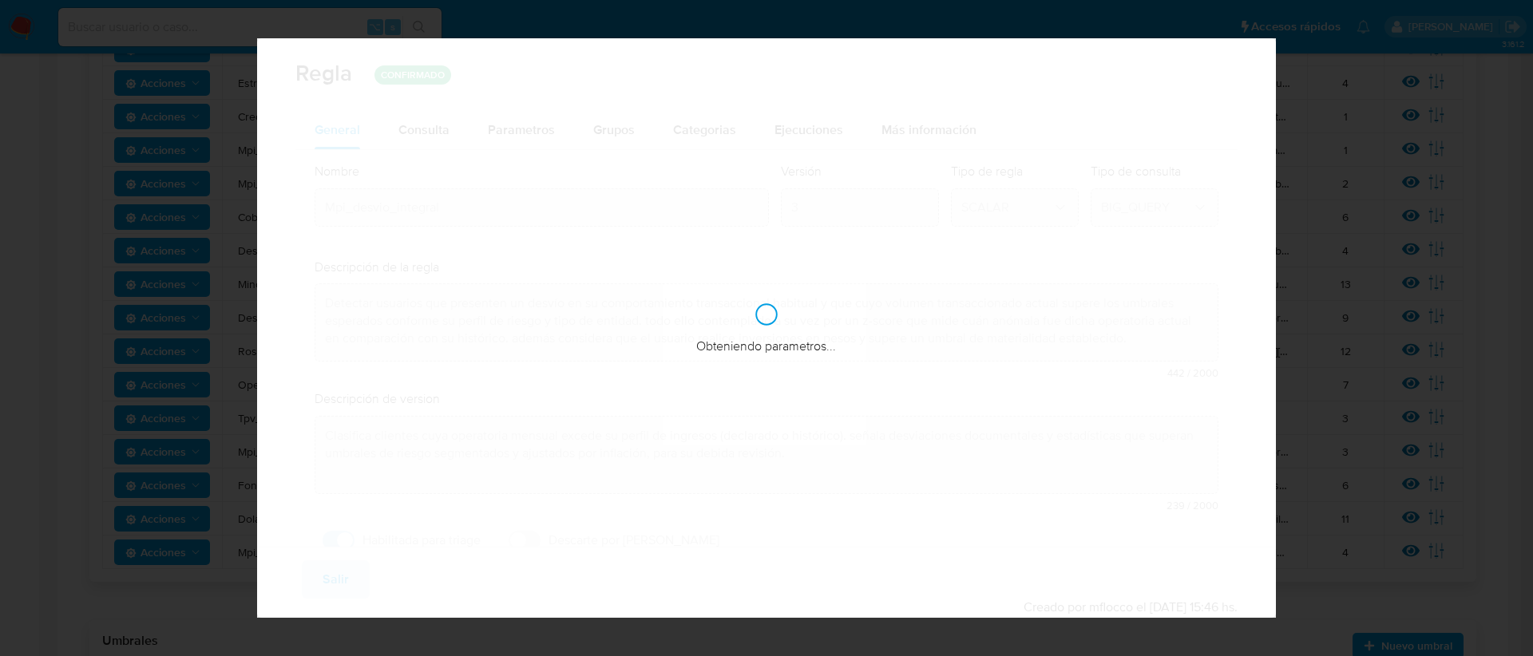
checkbox input "true"
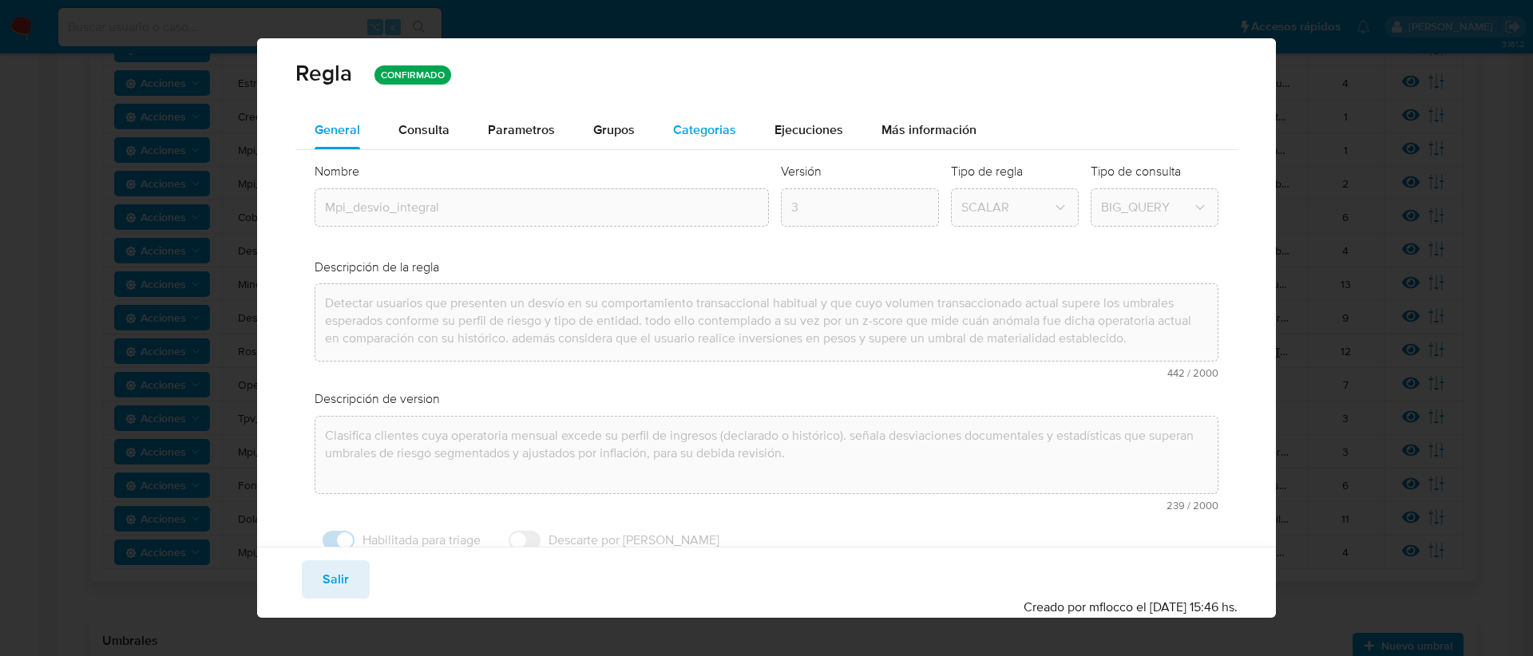
click at [687, 136] on span "Categorias" at bounding box center [704, 130] width 63 height 18
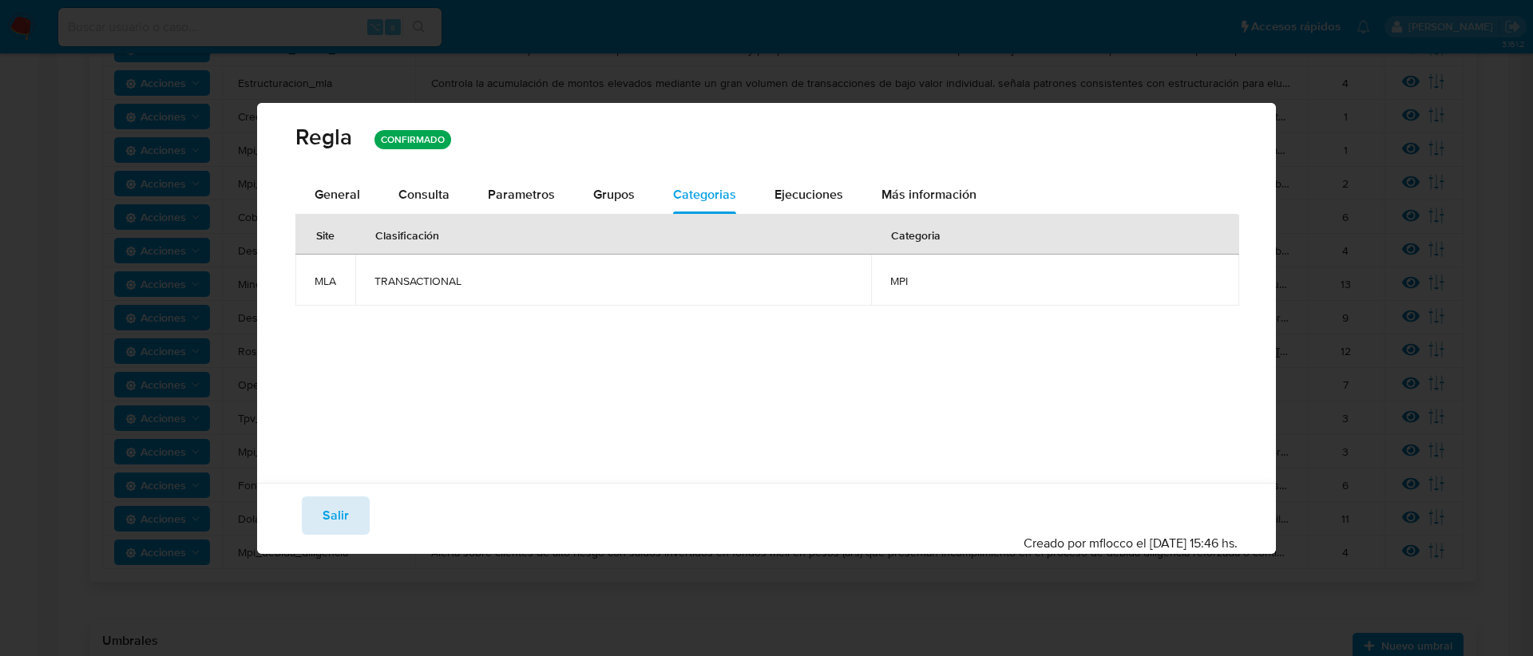
click at [349, 511] on button "Salir" at bounding box center [336, 516] width 68 height 38
